Goal: Task Accomplishment & Management: Use online tool/utility

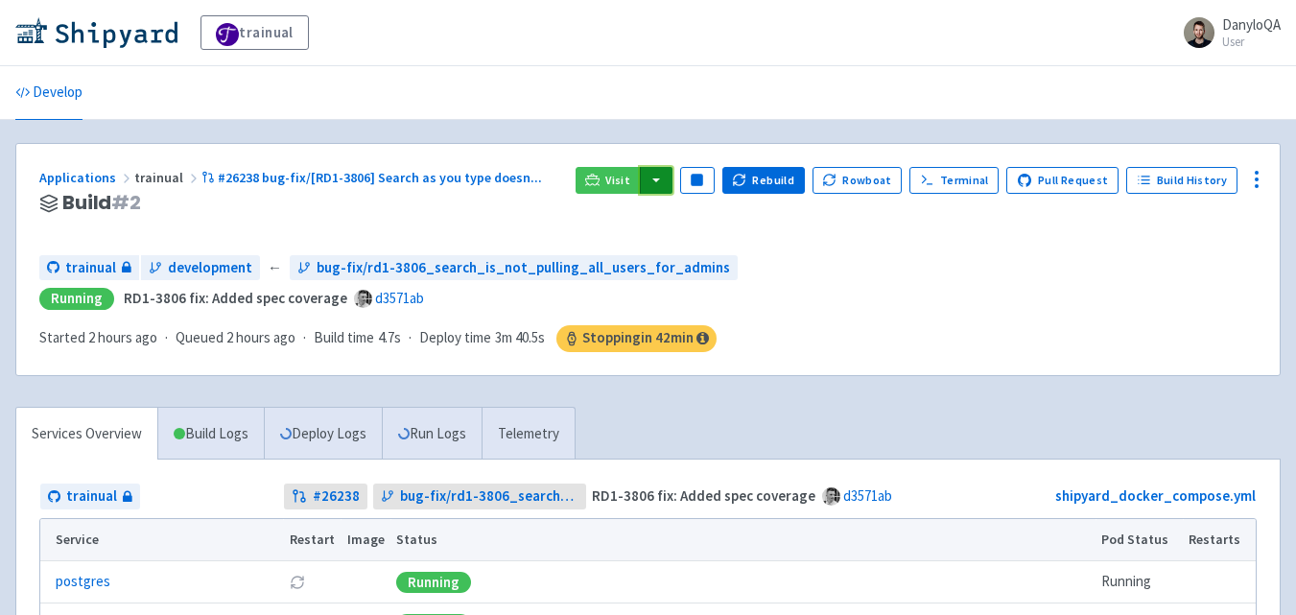
click at [672, 176] on button "button" at bounding box center [656, 180] width 33 height 27
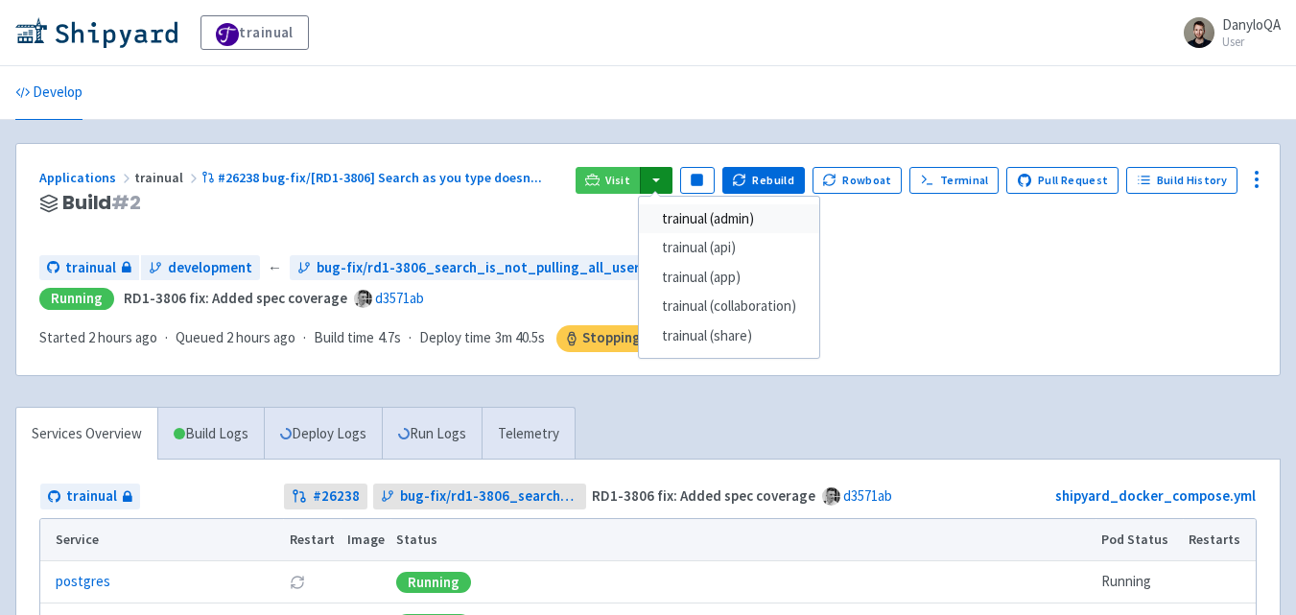
click at [712, 223] on link "trainual (admin)" at bounding box center [729, 219] width 180 height 30
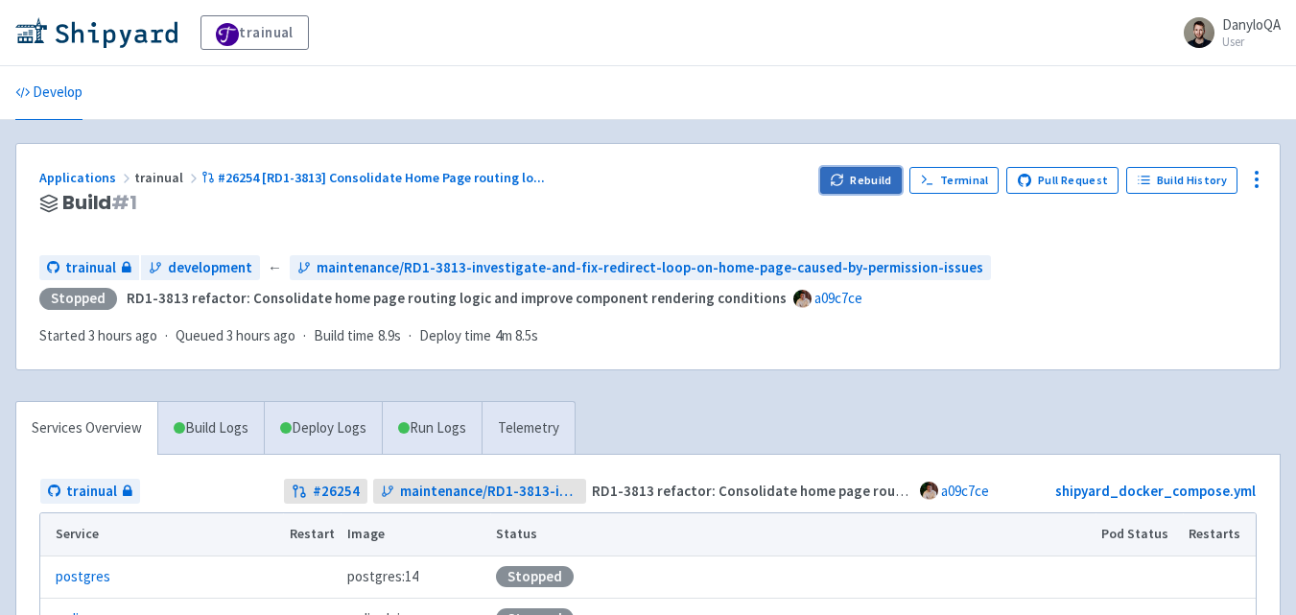
click at [843, 174] on icon "button" at bounding box center [837, 180] width 14 height 14
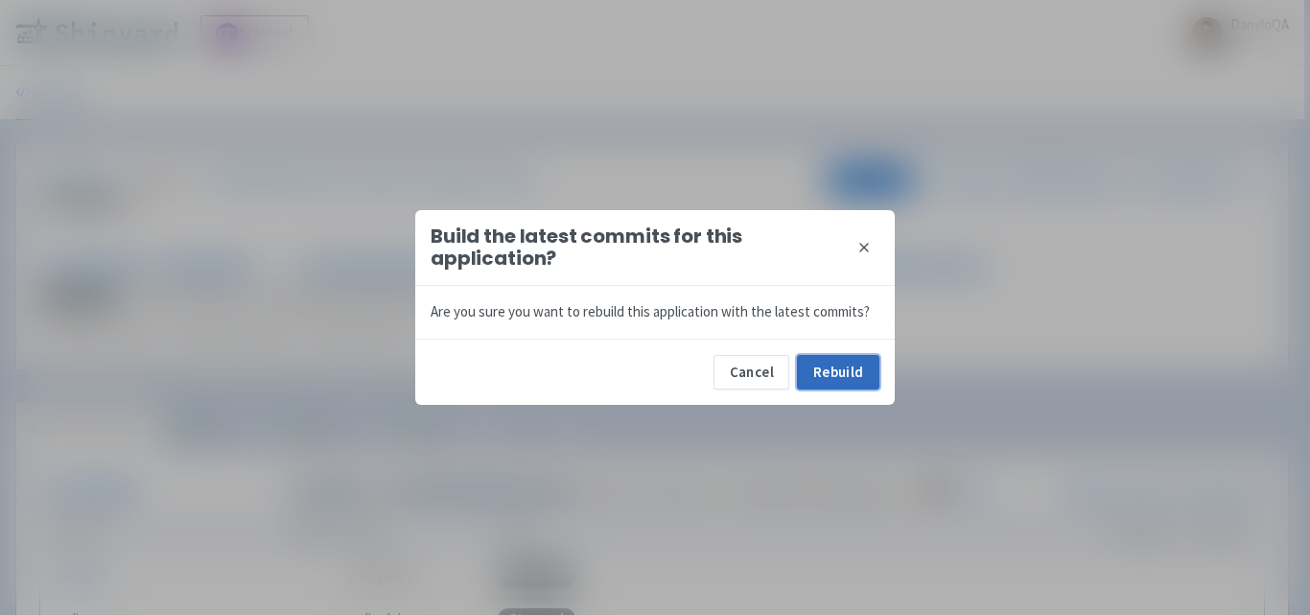
click at [826, 383] on button "Rebuild" at bounding box center [838, 372] width 82 height 35
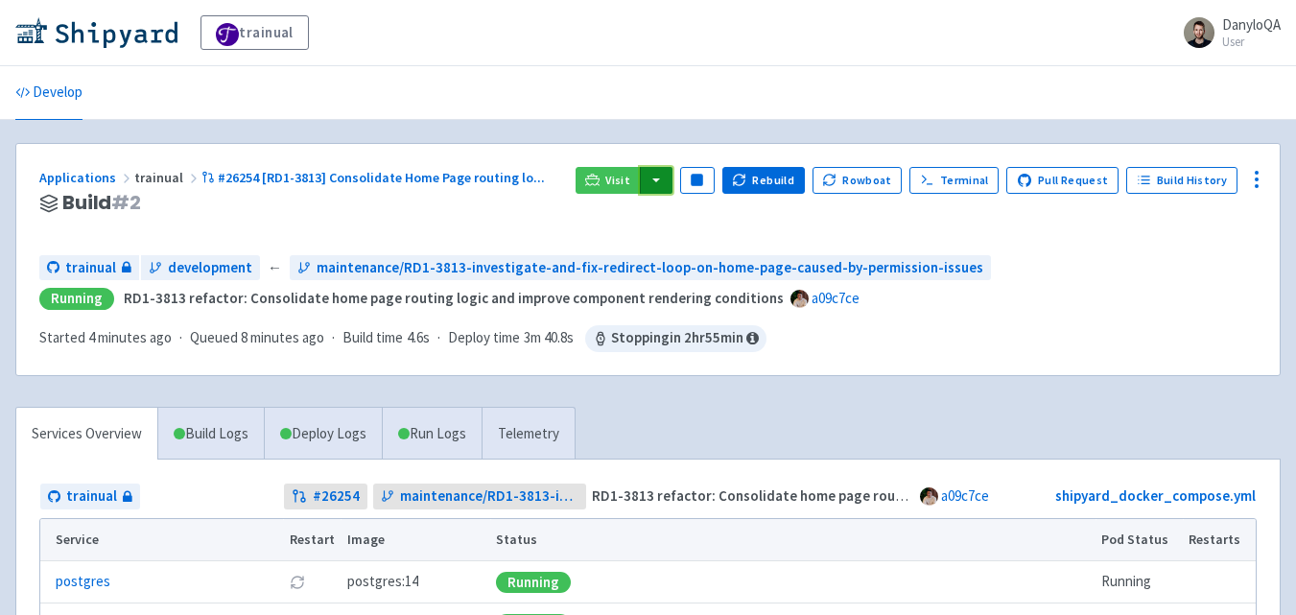
click at [672, 176] on button "button" at bounding box center [656, 180] width 33 height 27
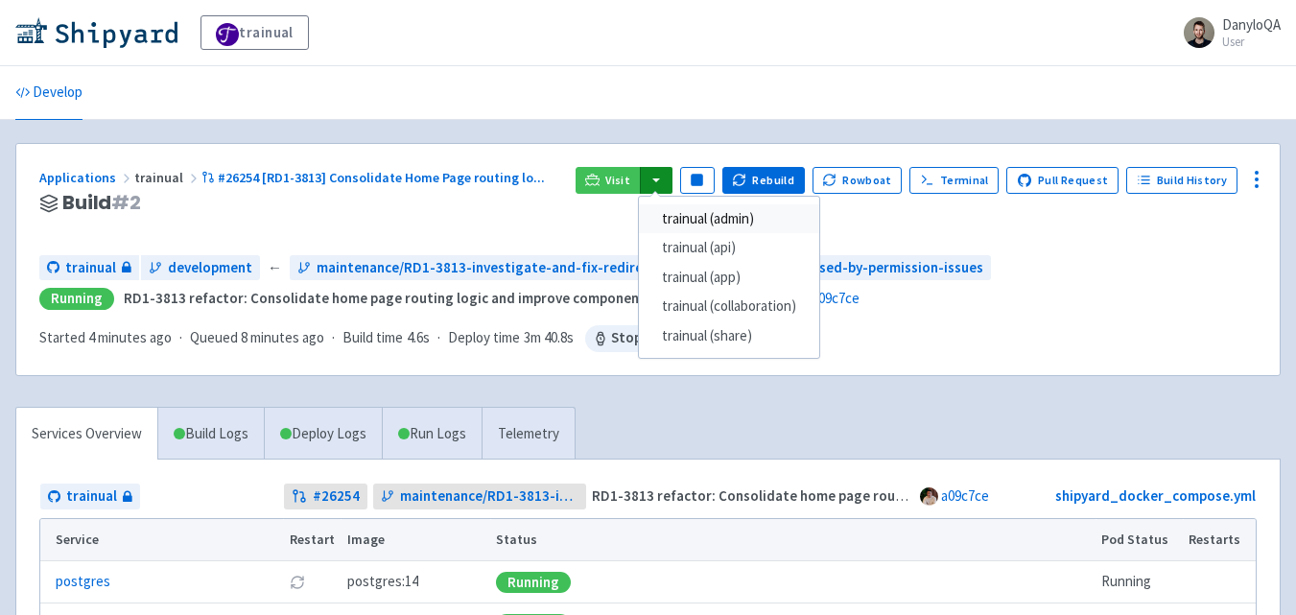
click at [711, 216] on link "trainual (admin)" at bounding box center [729, 219] width 180 height 30
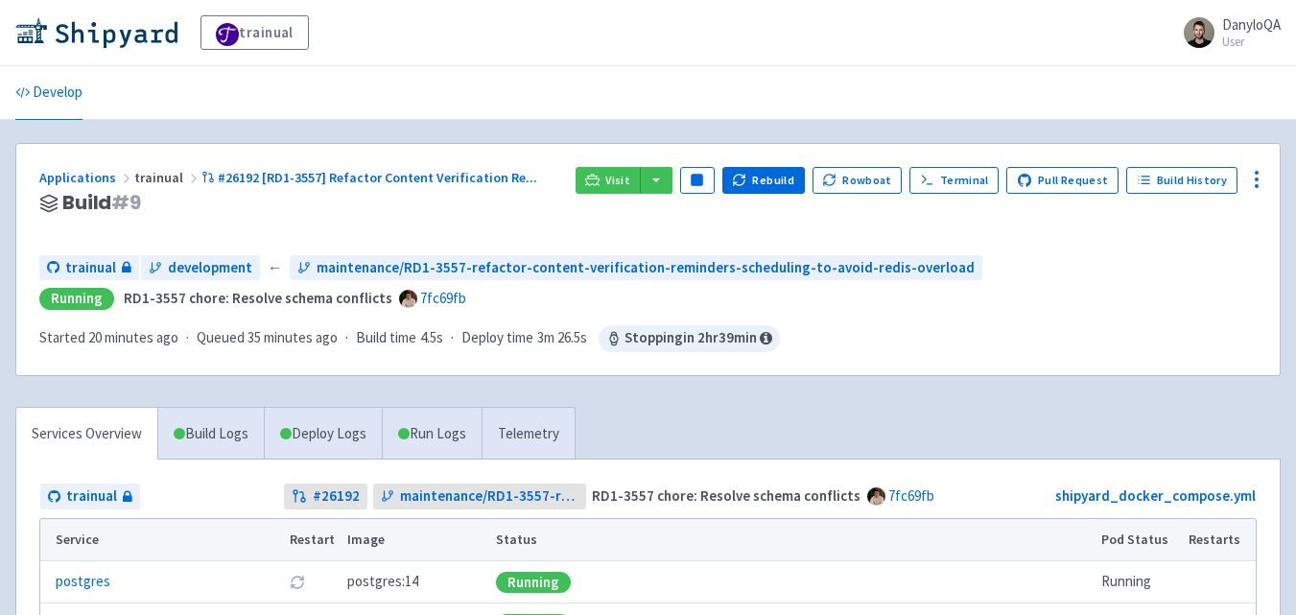
click at [693, 55] on div "trainual DanyloQA User Profile Sign out" at bounding box center [648, 33] width 1296 height 66
click at [671, 176] on button "button" at bounding box center [656, 180] width 33 height 27
click at [660, 181] on button "button" at bounding box center [656, 180] width 33 height 27
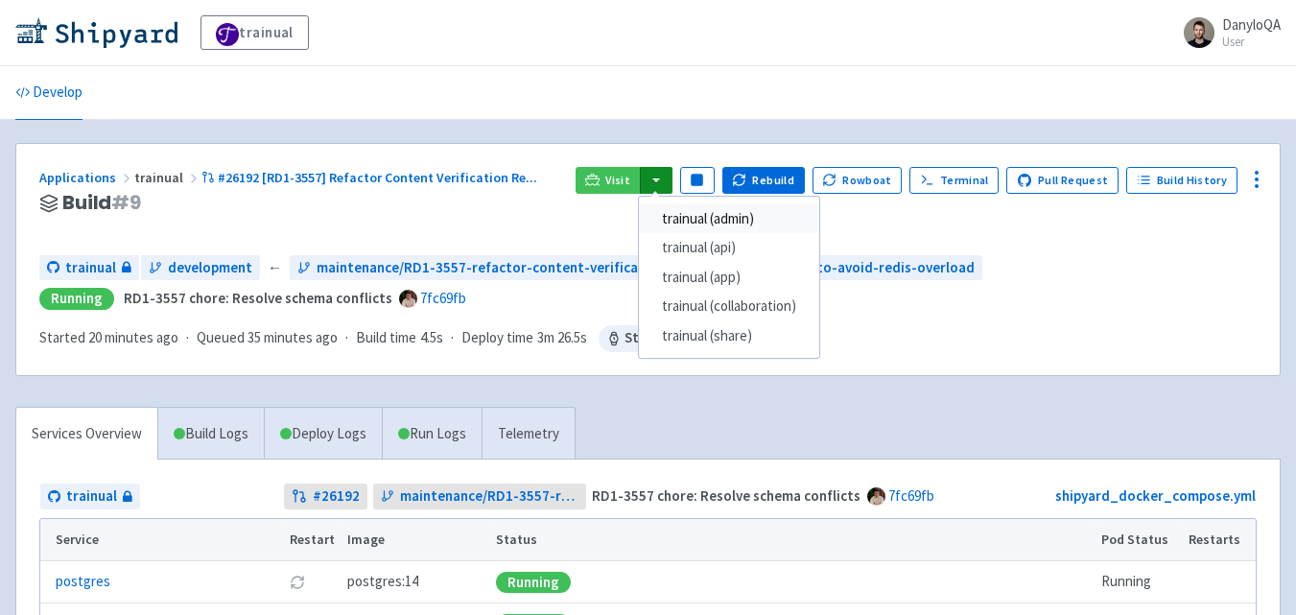
click at [713, 216] on link "trainual (admin)" at bounding box center [729, 219] width 180 height 30
